Goal: Find contact information: Find contact information

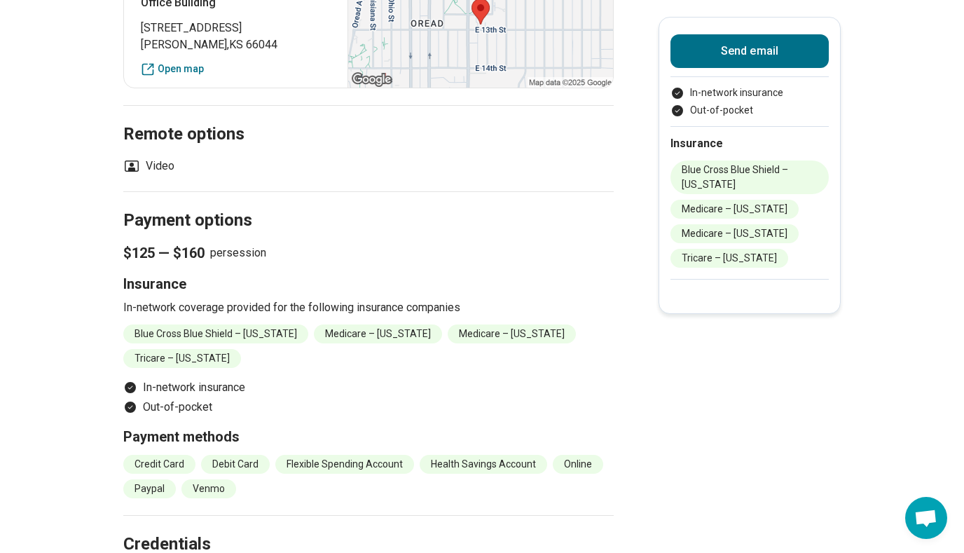
scroll to position [534, 0]
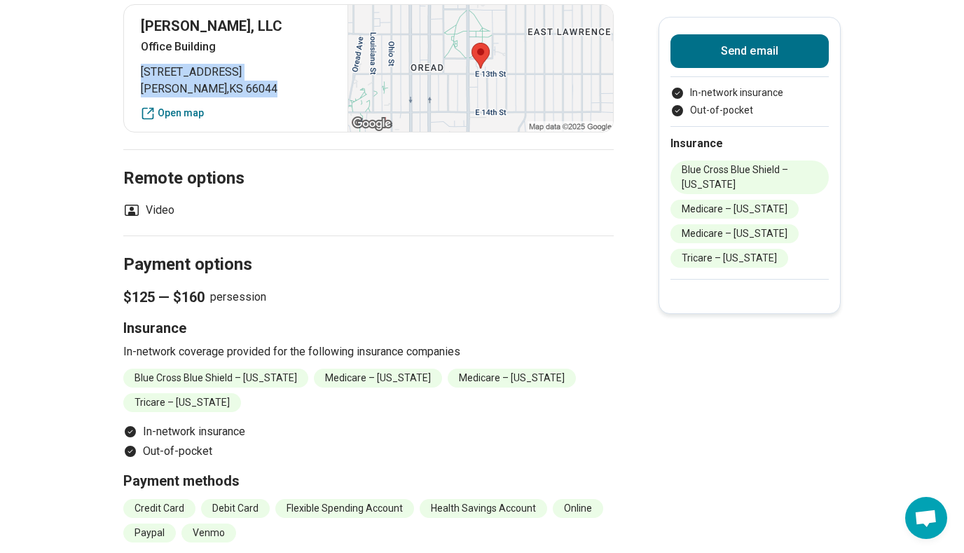
drag, startPoint x: 140, startPoint y: 73, endPoint x: 263, endPoint y: 88, distance: 123.5
click at [263, 88] on div "[PERSON_NAME], LLC [GEOGRAPHIC_DATA] [STREET_ADDRESS] Open map" at bounding box center [368, 68] width 490 height 128
copy p "[STREET_ADDRESS]"
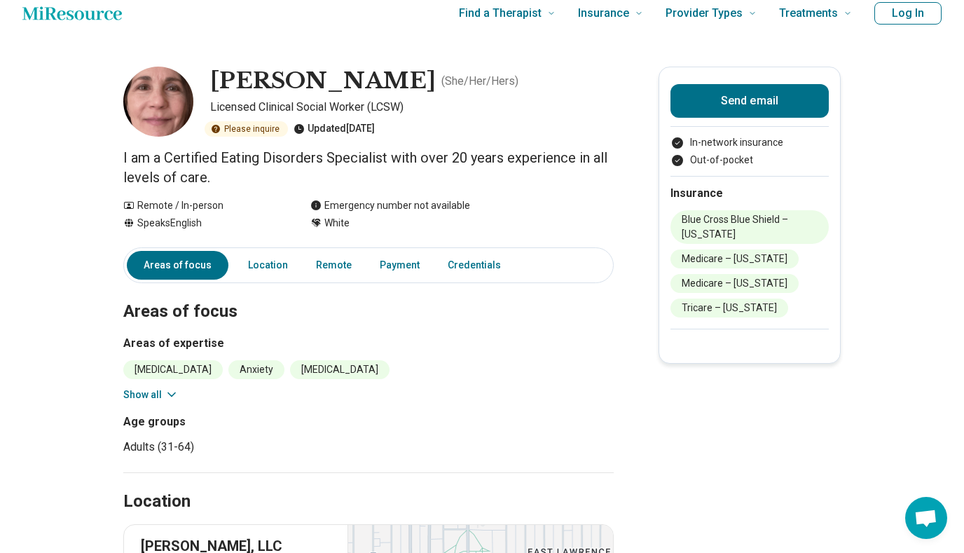
scroll to position [19, 0]
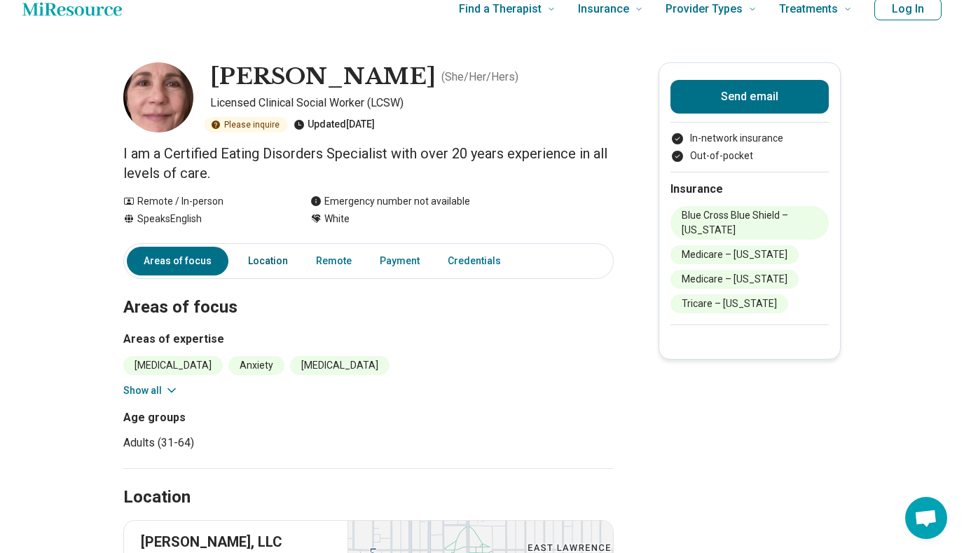
click at [275, 259] on link "Location" at bounding box center [268, 261] width 57 height 29
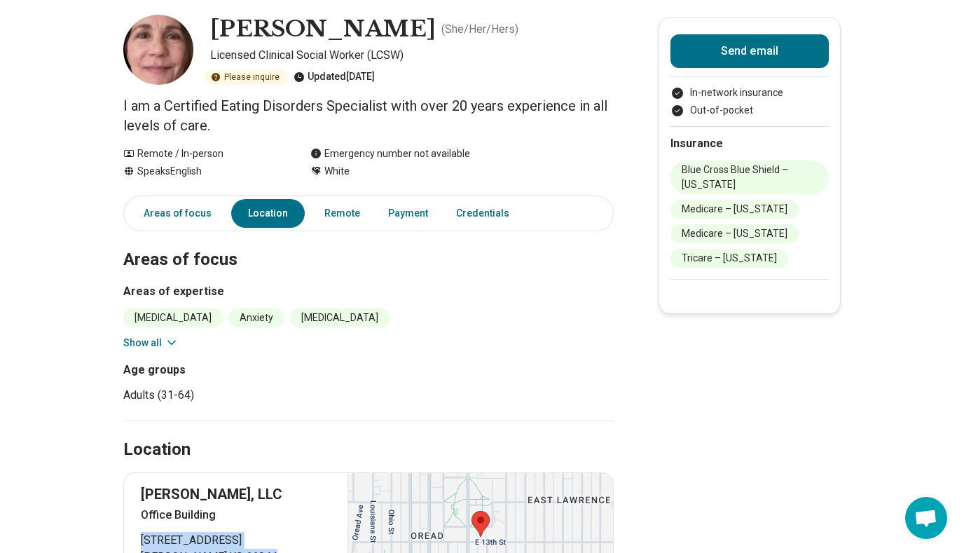
scroll to position [0, 0]
